Goal: Information Seeking & Learning: Check status

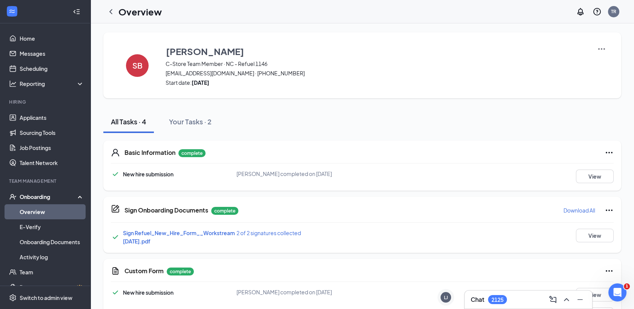
click at [291, 171] on span "[PERSON_NAME] completed on [DATE]" at bounding box center [283, 173] width 95 height 7
click at [110, 14] on icon "ChevronLeft" at bounding box center [110, 11] width 9 height 9
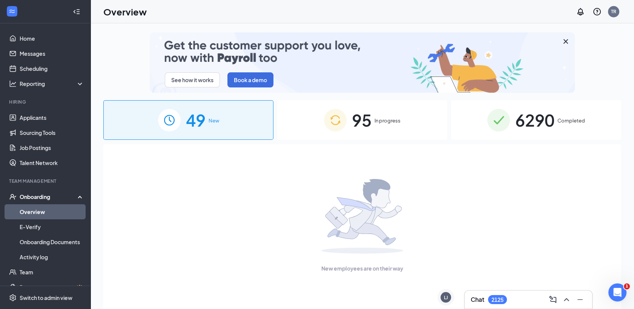
click at [563, 118] on span "Completed" at bounding box center [571, 121] width 28 height 8
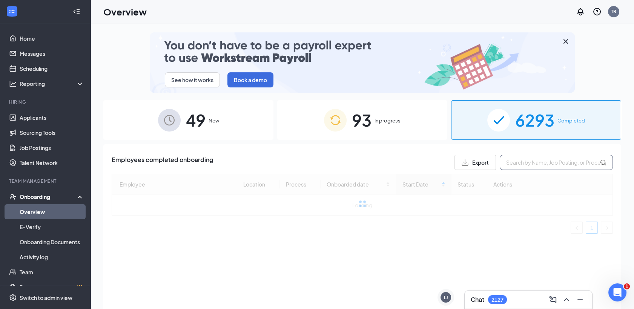
click at [517, 161] on input "text" at bounding box center [556, 162] width 113 height 15
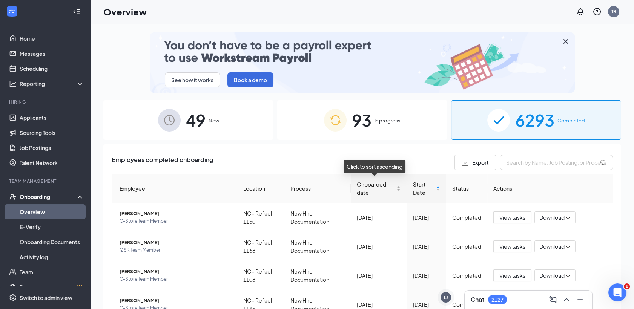
click at [359, 186] on span "Onboarded date" at bounding box center [376, 188] width 38 height 17
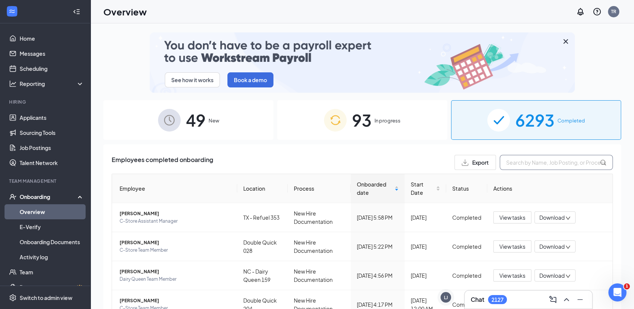
click at [524, 163] on input "text" at bounding box center [556, 162] width 113 height 15
type input "nc"
